Goal: Task Accomplishment & Management: Use online tool/utility

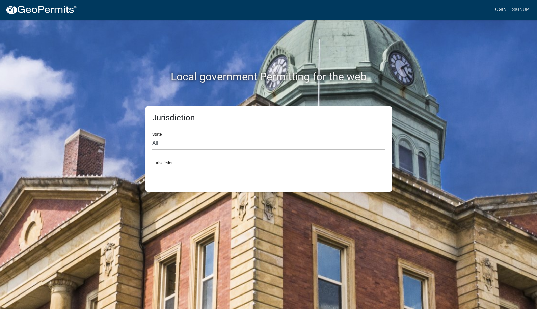
click at [503, 9] on link "Login" at bounding box center [500, 9] width 20 height 13
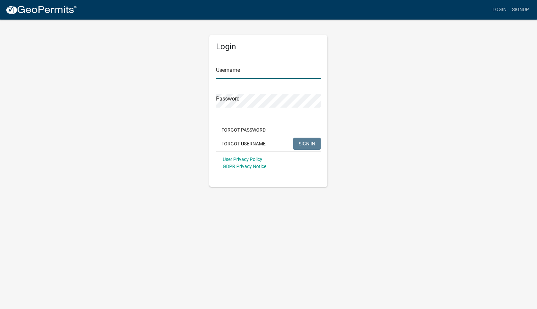
click at [237, 74] on input "Username" at bounding box center [268, 72] width 105 height 14
type input "caries"
click at [293, 138] on button "SIGN IN" at bounding box center [306, 144] width 27 height 12
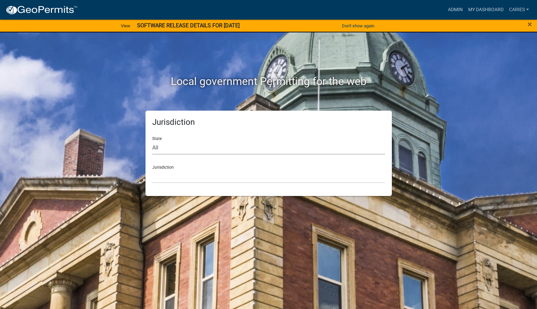
click at [203, 144] on select "All [US_STATE] [US_STATE] [US_STATE] [US_STATE] [US_STATE] [US_STATE] [US_STATE…" at bounding box center [268, 148] width 233 height 14
select select "[US_STATE]"
click at [152, 141] on select "All [US_STATE] [US_STATE] [US_STATE] [US_STATE] [US_STATE] [US_STATE] [US_STATE…" at bounding box center [268, 148] width 233 height 14
click at [194, 179] on select "[GEOGRAPHIC_DATA], [US_STATE] [GEOGRAPHIC_DATA], [US_STATE] [GEOGRAPHIC_DATA], …" at bounding box center [268, 176] width 233 height 14
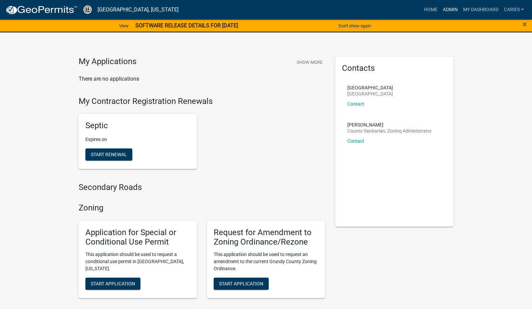
click at [452, 9] on link "Admin" at bounding box center [450, 9] width 20 height 13
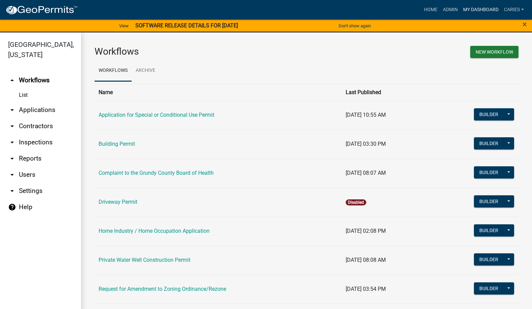
click at [482, 8] on link "My Dashboard" at bounding box center [480, 9] width 41 height 13
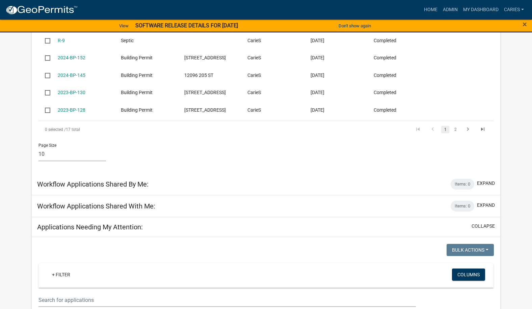
scroll to position [227, 0]
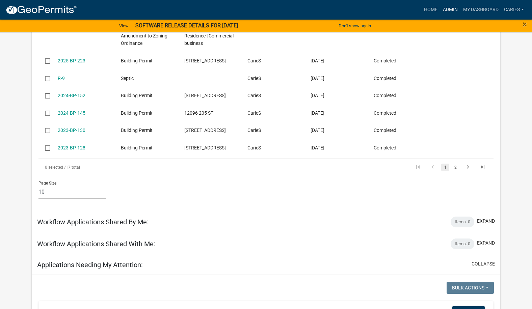
click at [450, 8] on link "Admin" at bounding box center [450, 9] width 20 height 13
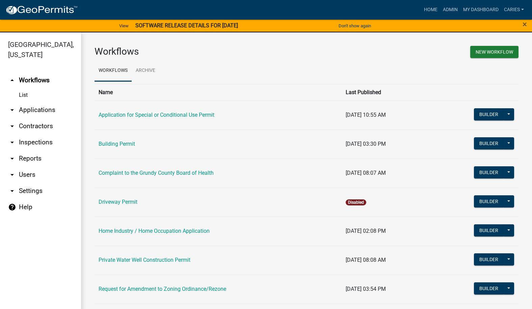
click at [41, 102] on link "arrow_drop_down Applications" at bounding box center [40, 110] width 81 height 16
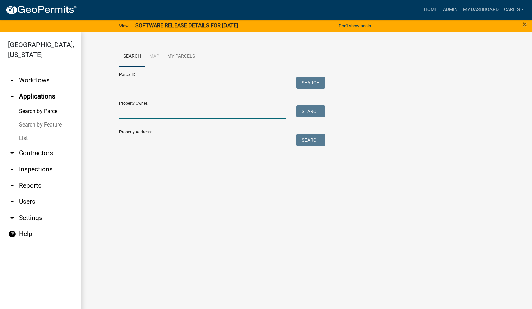
click at [130, 116] on input "Property Owner:" at bounding box center [202, 112] width 167 height 14
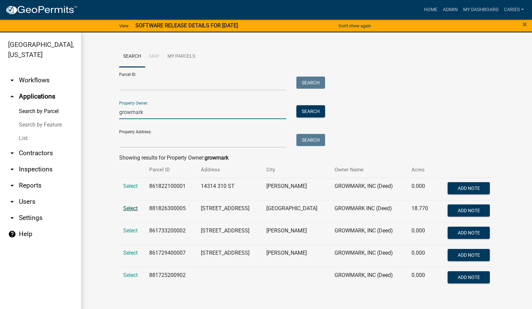
type input "growmark"
click at [133, 208] on span "Select" at bounding box center [130, 208] width 15 height 6
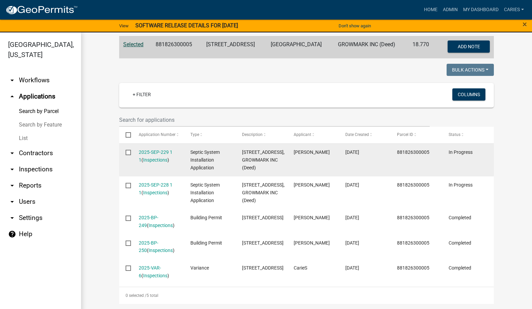
scroll to position [142, 0]
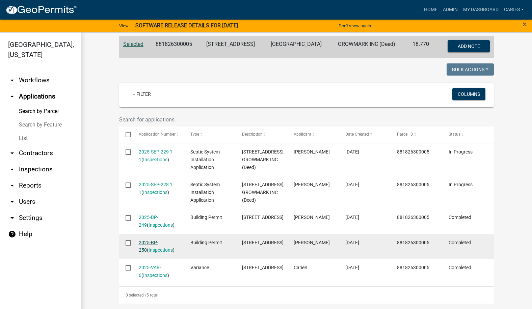
click at [147, 241] on link "2025-BP-250" at bounding box center [149, 246] width 20 height 13
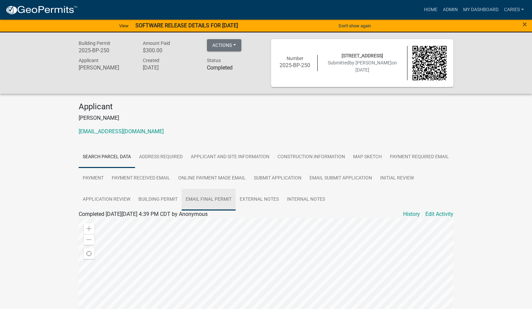
click at [236, 198] on link "Email Final Permit" at bounding box center [209, 200] width 54 height 22
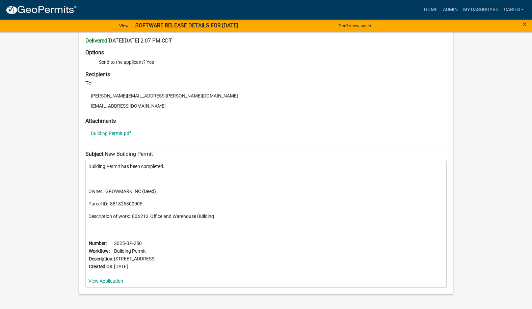
scroll to position [199, 0]
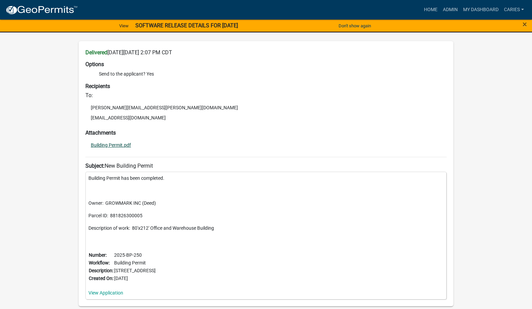
drag, startPoint x: 234, startPoint y: 209, endPoint x: 118, endPoint y: 144, distance: 132.2
click at [118, 144] on link "Building Permit.pdf" at bounding box center [111, 145] width 40 height 5
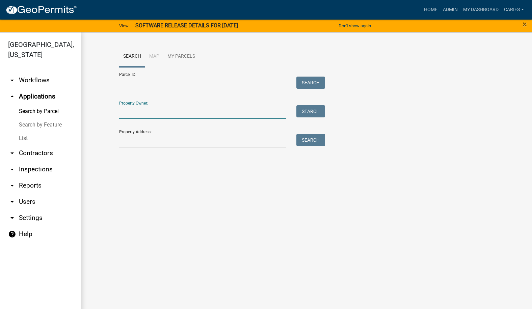
click at [129, 114] on input "Property Owner:" at bounding box center [202, 112] width 167 height 14
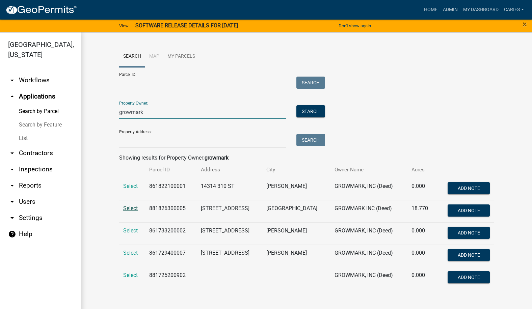
type input "growmark"
click at [134, 208] on span "Select" at bounding box center [130, 208] width 15 height 6
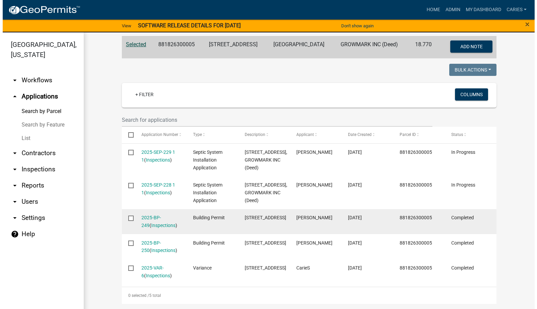
scroll to position [142, 0]
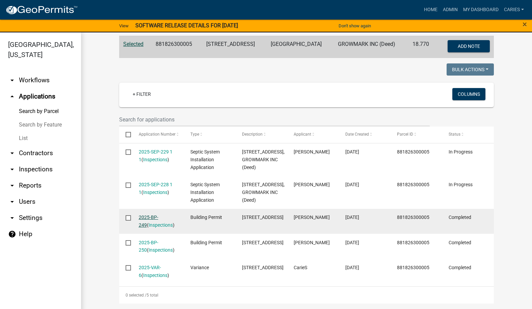
click at [158, 216] on link "2025-BP-249" at bounding box center [149, 221] width 20 height 13
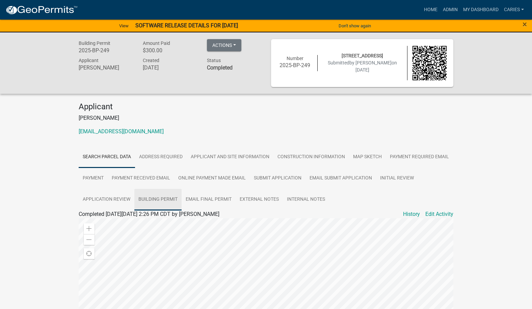
click at [182, 198] on link "Building Permit" at bounding box center [157, 200] width 47 height 22
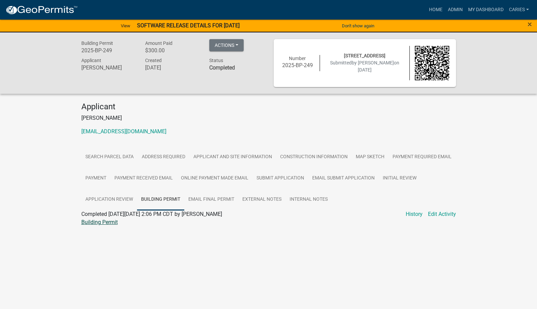
click at [106, 222] on link "Building Permit" at bounding box center [99, 222] width 36 height 6
click at [520, 8] on link "CarieS" at bounding box center [518, 9] width 25 height 13
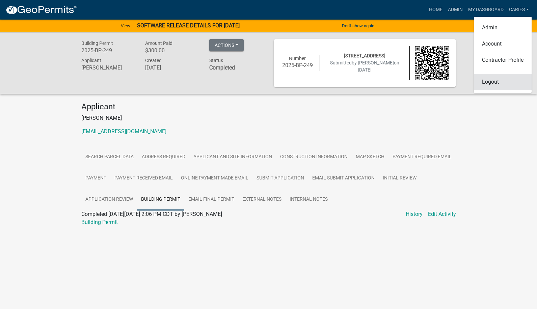
click at [487, 82] on link "Logout" at bounding box center [503, 82] width 58 height 16
